Goal: Information Seeking & Learning: Learn about a topic

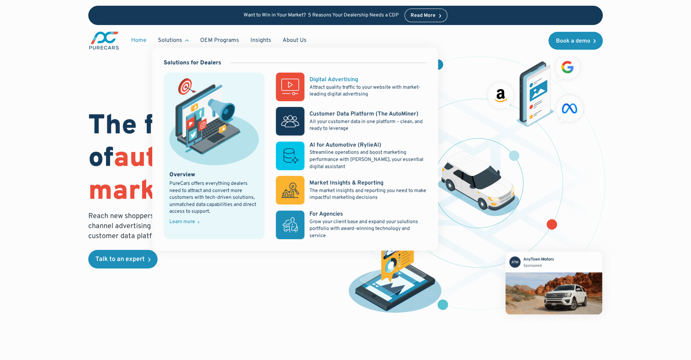
click at [295, 84] on rect at bounding box center [290, 87] width 29 height 29
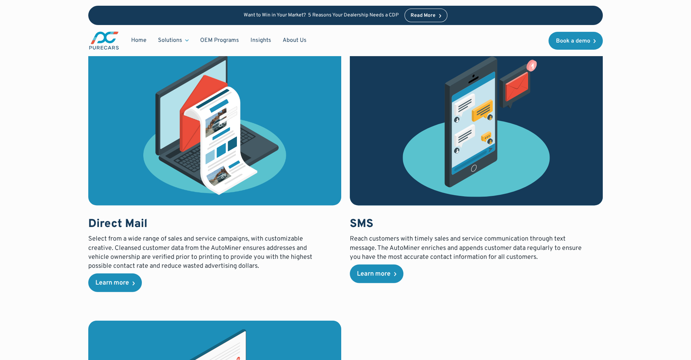
scroll to position [1723, 0]
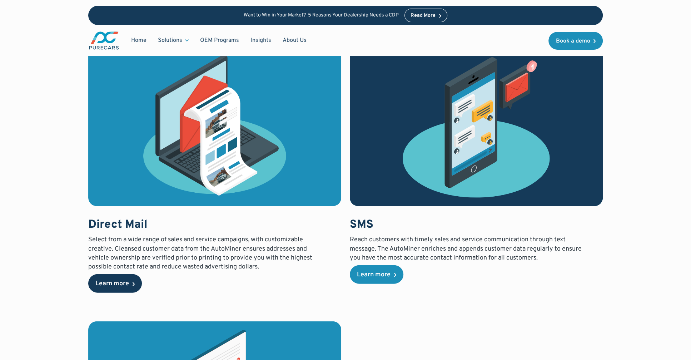
click at [128, 288] on link "Learn more" at bounding box center [115, 283] width 54 height 19
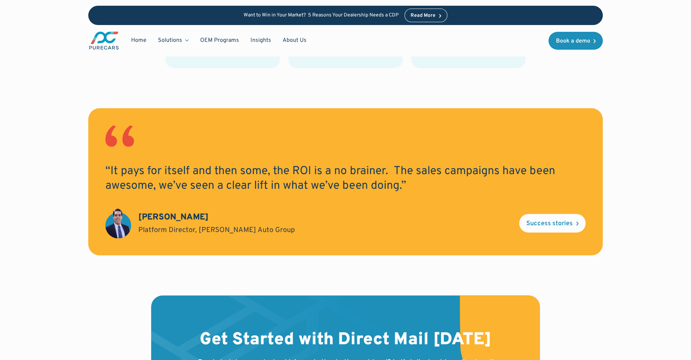
scroll to position [1180, 0]
